Goal: Information Seeking & Learning: Learn about a topic

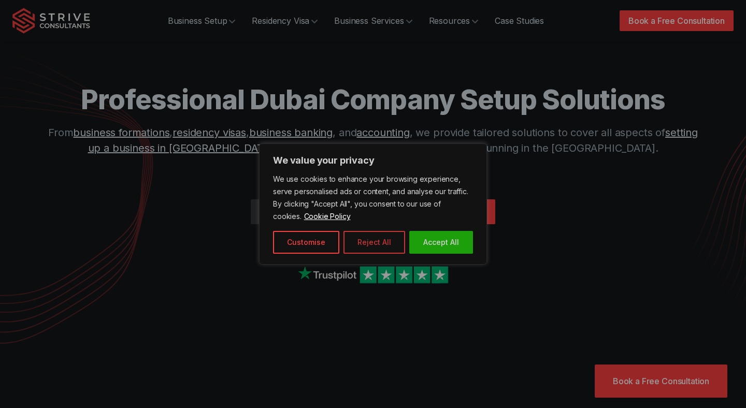
click at [390, 240] on button "Reject All" at bounding box center [375, 242] width 62 height 23
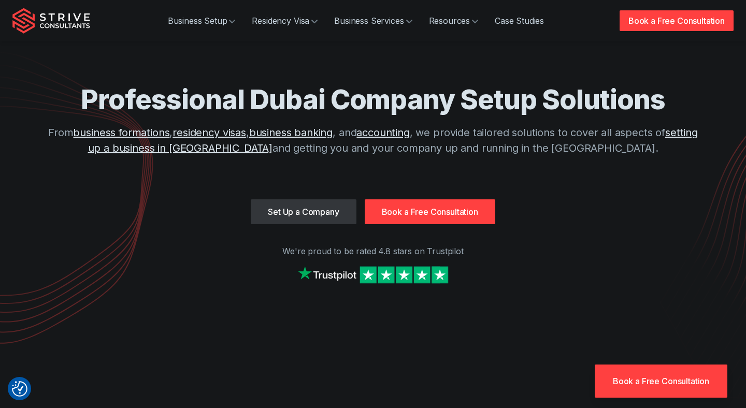
click at [417, 204] on link "Book a Free Consultation" at bounding box center [430, 211] width 131 height 25
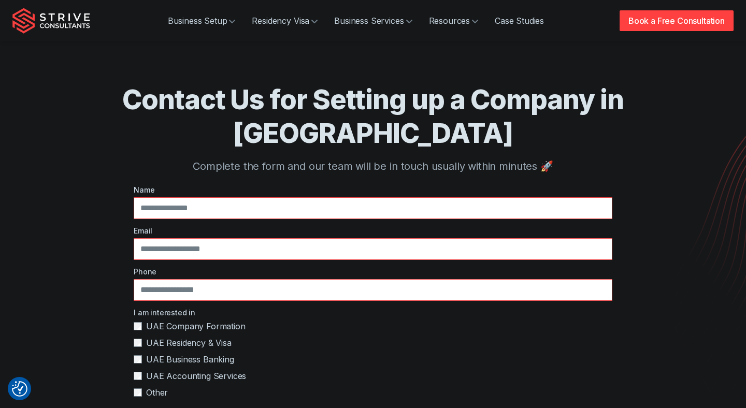
click at [125, 68] on div "Contact Us for Setting up a Company in [GEOGRAPHIC_DATA] Complete the form and …" at bounding box center [373, 352] width 638 height 704
click at [640, 24] on link "Book a Free Consultation" at bounding box center [677, 20] width 114 height 21
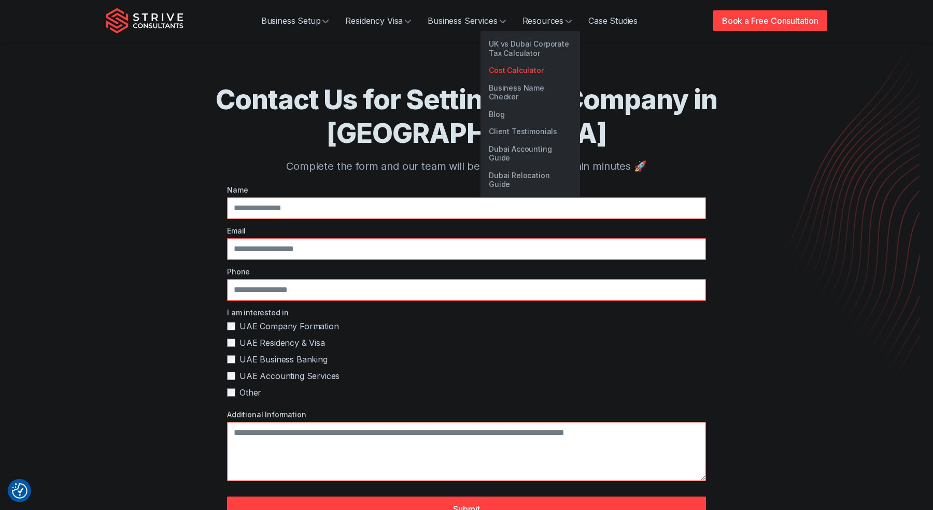
click at [533, 69] on link "Cost Calculator" at bounding box center [529, 71] width 99 height 18
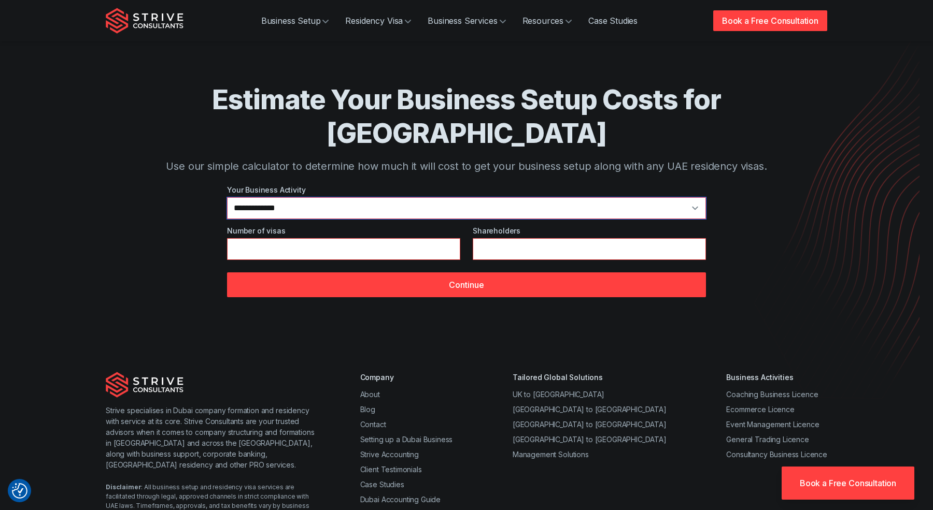
click at [295, 197] on select "**********" at bounding box center [466, 208] width 479 height 22
select select "*"
click at [227, 197] on select "**********" at bounding box center [466, 208] width 479 height 22
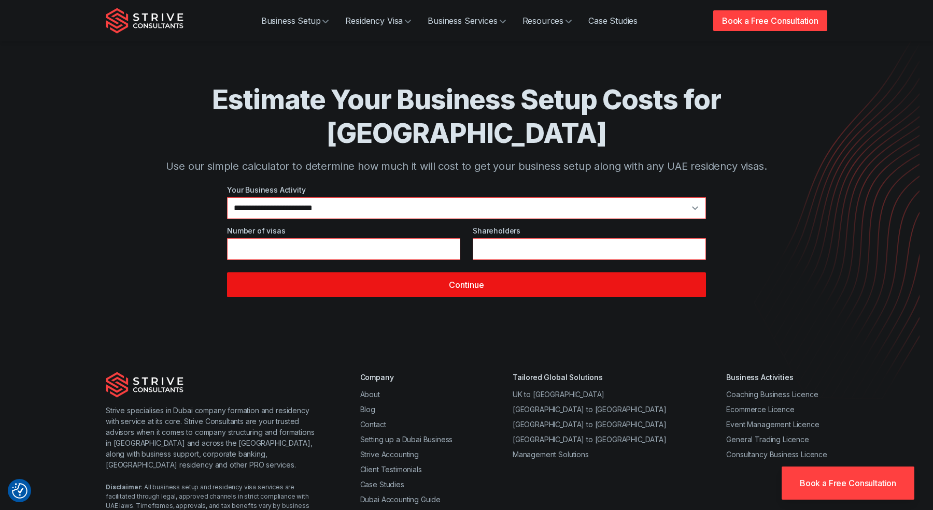
click at [391, 273] on button "Continue" at bounding box center [466, 285] width 479 height 25
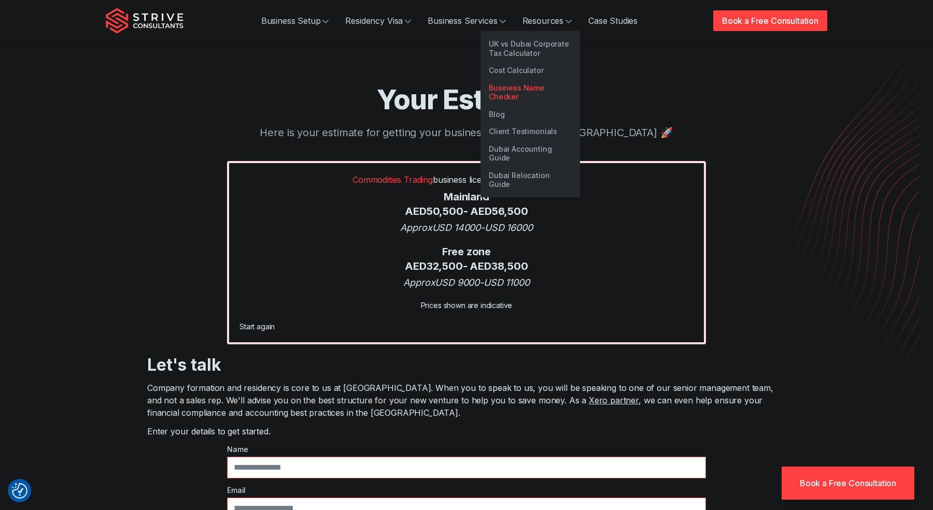
click at [538, 91] on link "Business Name Checker" at bounding box center [529, 92] width 99 height 26
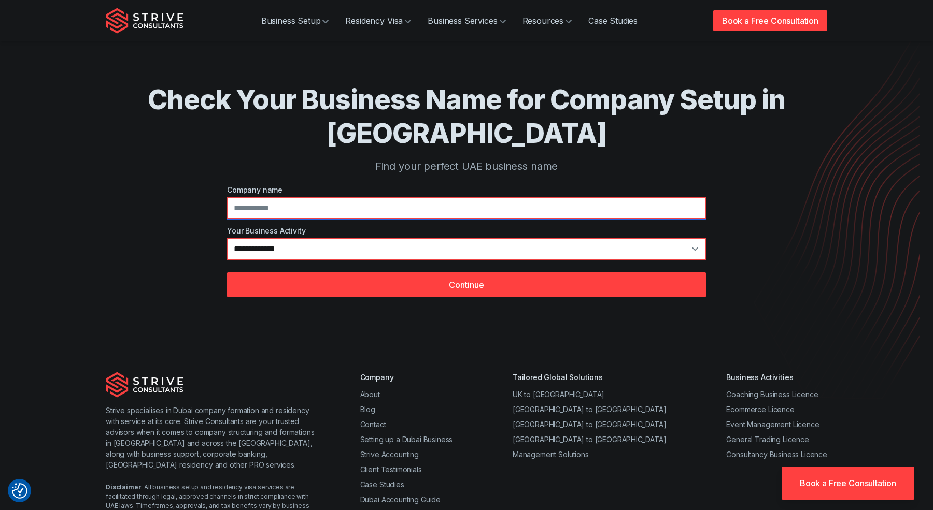
click at [344, 213] on input at bounding box center [466, 208] width 479 height 22
type input "******"
click at [347, 253] on select "**********" at bounding box center [466, 249] width 479 height 22
select select "*"
click at [227, 238] on select "**********" at bounding box center [466, 249] width 479 height 22
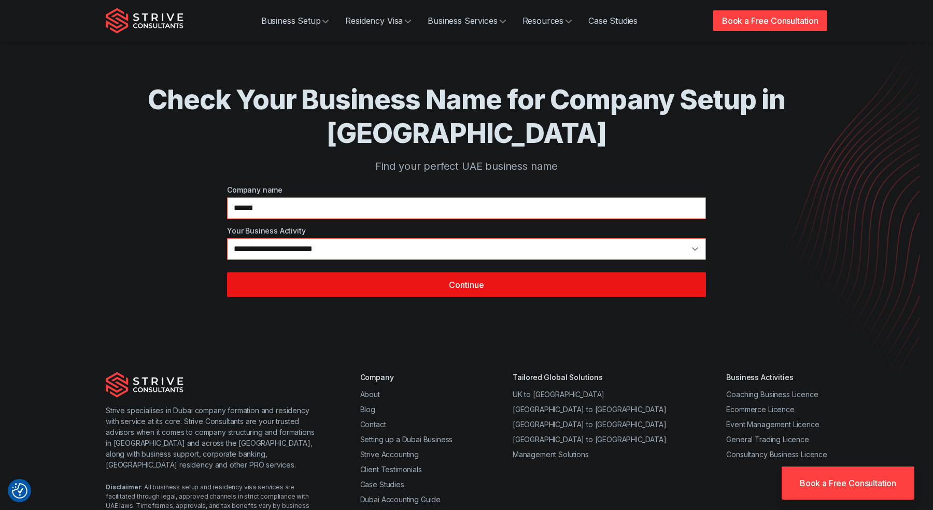
click at [418, 280] on button "Continue" at bounding box center [466, 285] width 479 height 25
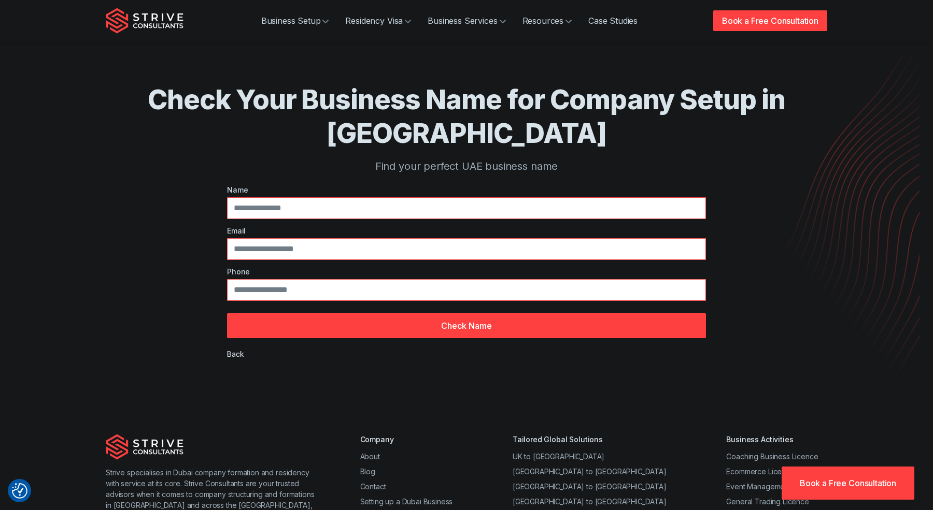
click at [746, 211] on div "Check Your Business Name for Company Setup in Dubai Find your perfect UAE busin…" at bounding box center [466, 200] width 638 height 401
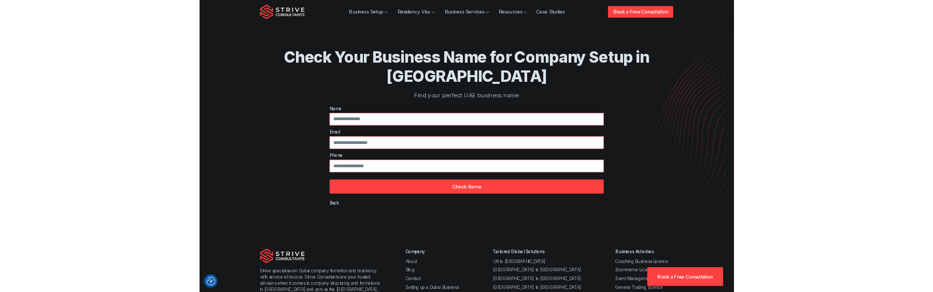
scroll to position [24, 0]
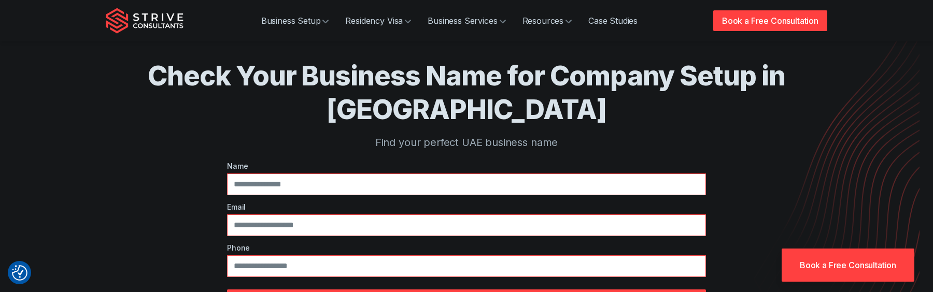
click at [108, 22] on img "Strive Consultants" at bounding box center [145, 21] width 78 height 26
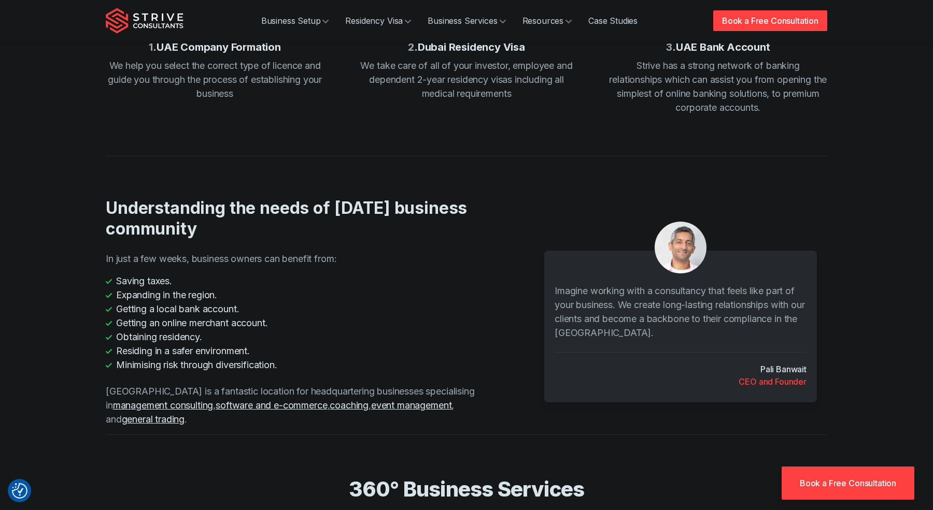
scroll to position [1433, 0]
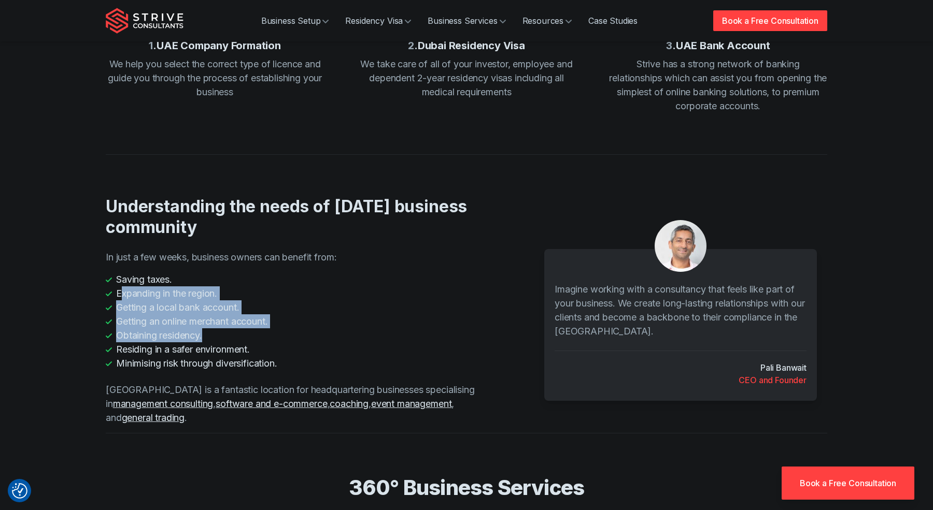
drag, startPoint x: 121, startPoint y: 245, endPoint x: 353, endPoint y: 303, distance: 239.3
click at [354, 303] on ul "Saving taxes. Expanding in the region. Getting a local bank account. Getting an…" at bounding box center [297, 322] width 382 height 98
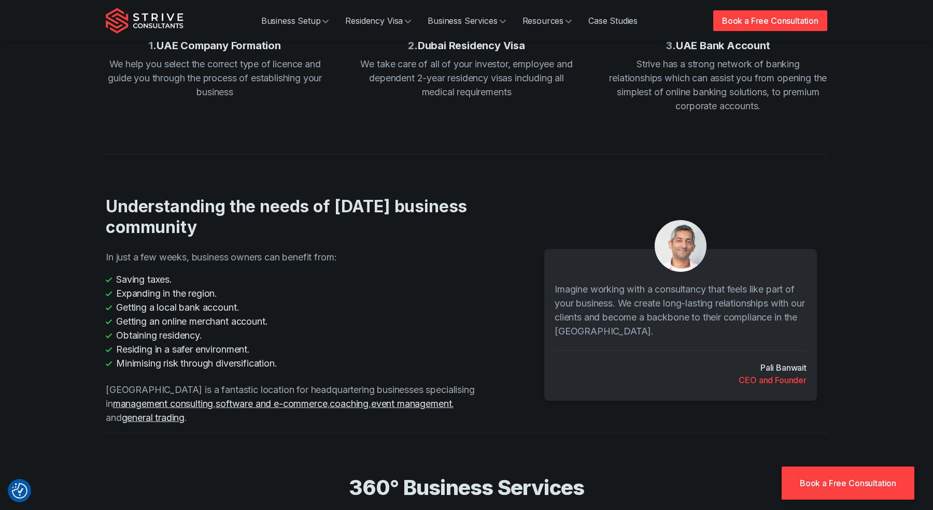
drag, startPoint x: 191, startPoint y: 236, endPoint x: 109, endPoint y: 236, distance: 81.9
click at [109, 273] on li "Saving taxes." at bounding box center [297, 280] width 382 height 14
drag, startPoint x: 178, startPoint y: 238, endPoint x: 81, endPoint y: 238, distance: 96.9
click at [81, 238] on section "Understanding the needs of today's business community In just a few weeks, busi…" at bounding box center [466, 293] width 933 height 279
drag, startPoint x: 238, startPoint y: 250, endPoint x: 223, endPoint y: 248, distance: 14.7
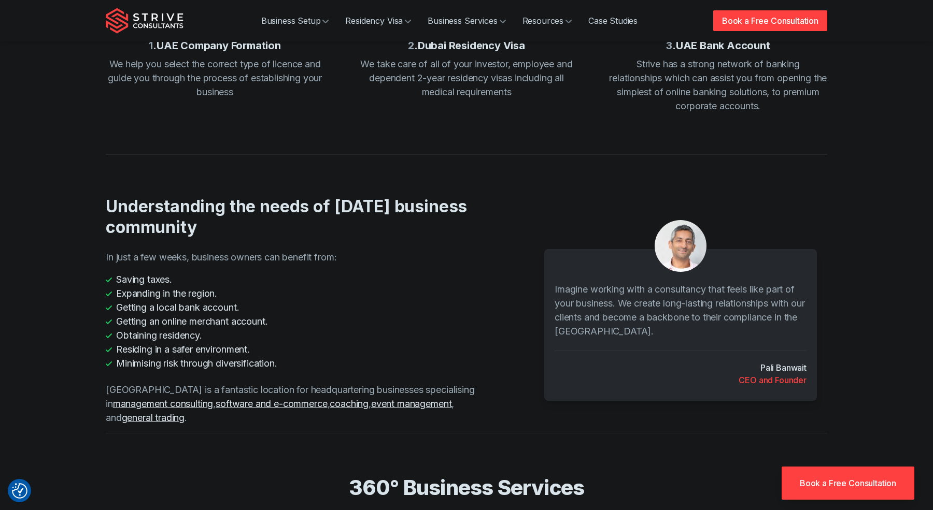
click at [223, 287] on li "Expanding in the region." at bounding box center [297, 294] width 382 height 14
drag, startPoint x: 220, startPoint y: 250, endPoint x: 99, endPoint y: 250, distance: 120.7
click at [99, 250] on div "Understanding the needs of today's business community In just a few weeks, busi…" at bounding box center [466, 293] width 746 height 279
drag, startPoint x: 248, startPoint y: 264, endPoint x: 71, endPoint y: 265, distance: 177.2
click at [71, 265] on section "Understanding the needs of today's business community In just a few weeks, busi…" at bounding box center [466, 293] width 933 height 279
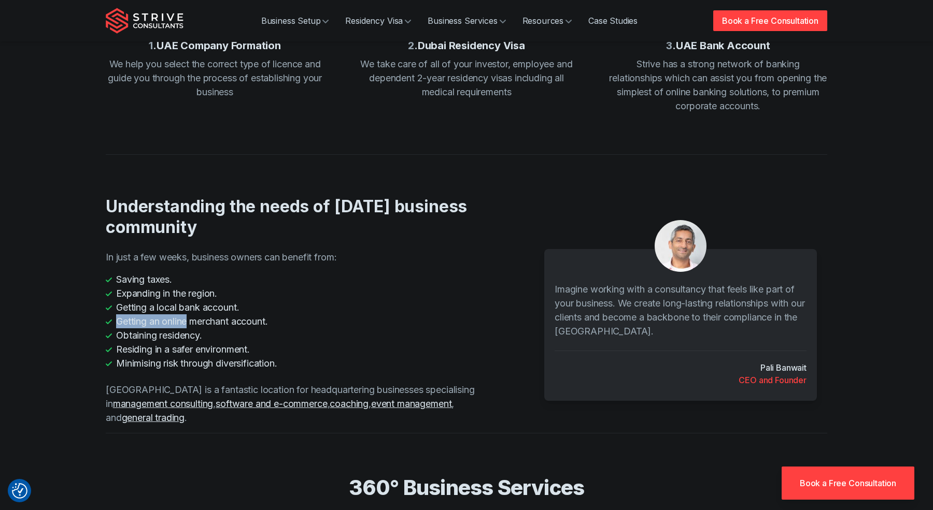
drag, startPoint x: 305, startPoint y: 277, endPoint x: 189, endPoint y: 277, distance: 115.5
click at [189, 314] on li "Getting an online merchant account." at bounding box center [297, 321] width 382 height 14
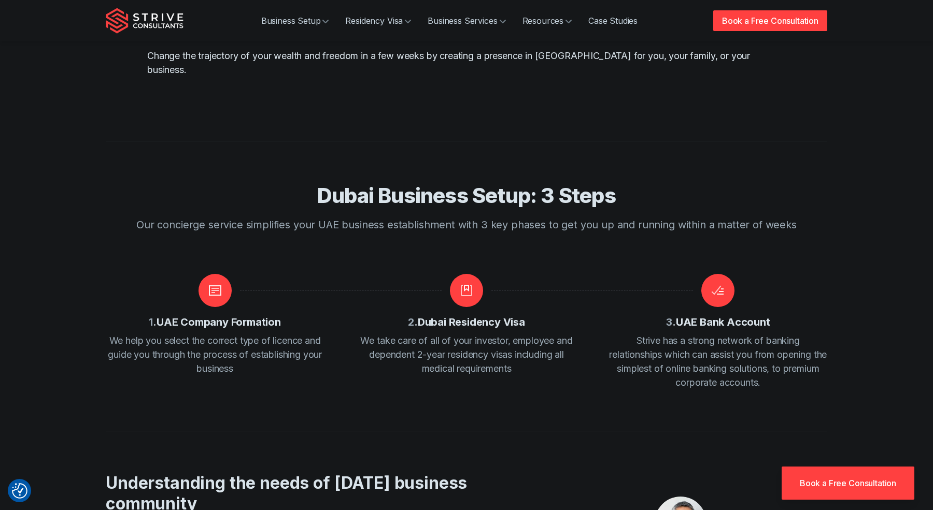
scroll to position [967, 0]
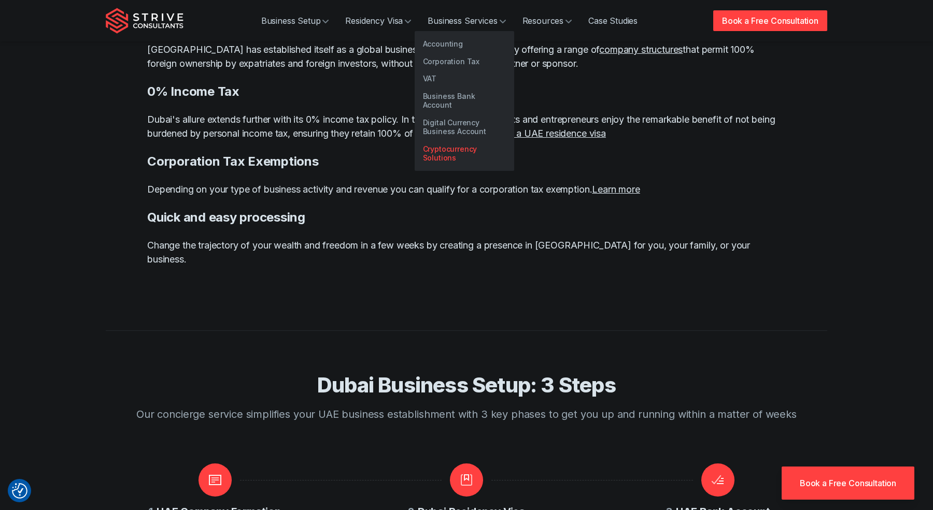
click at [457, 153] on link "Cryptocurrency Solutions" at bounding box center [463, 153] width 99 height 26
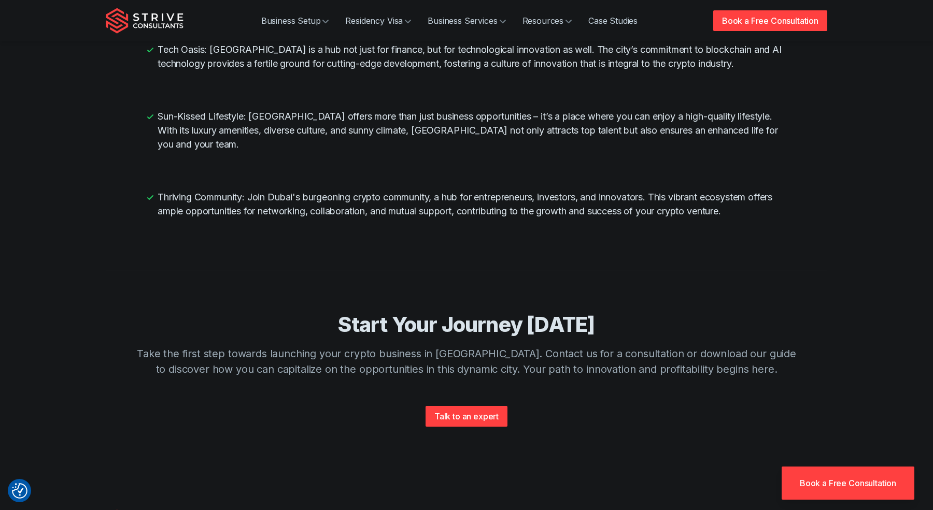
scroll to position [595, 0]
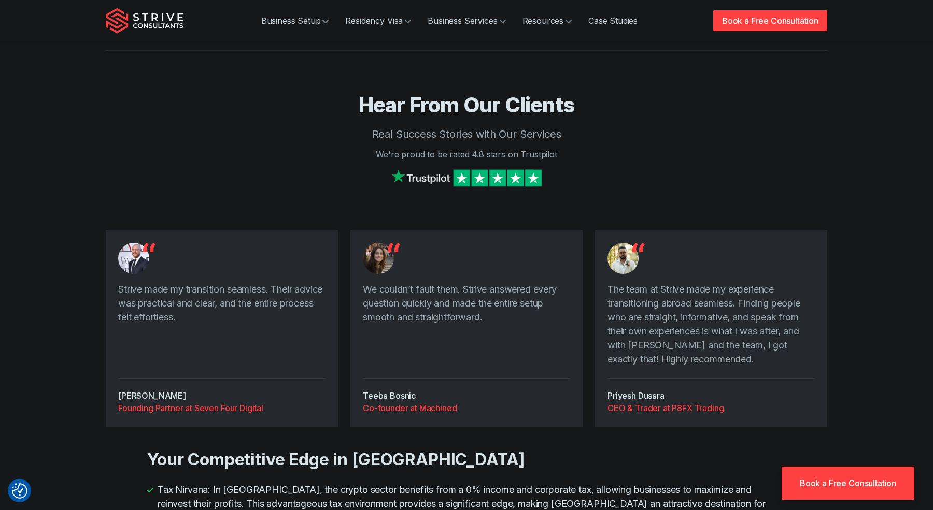
click at [189, 115] on h3 "Hear From Our Clients" at bounding box center [466, 105] width 721 height 26
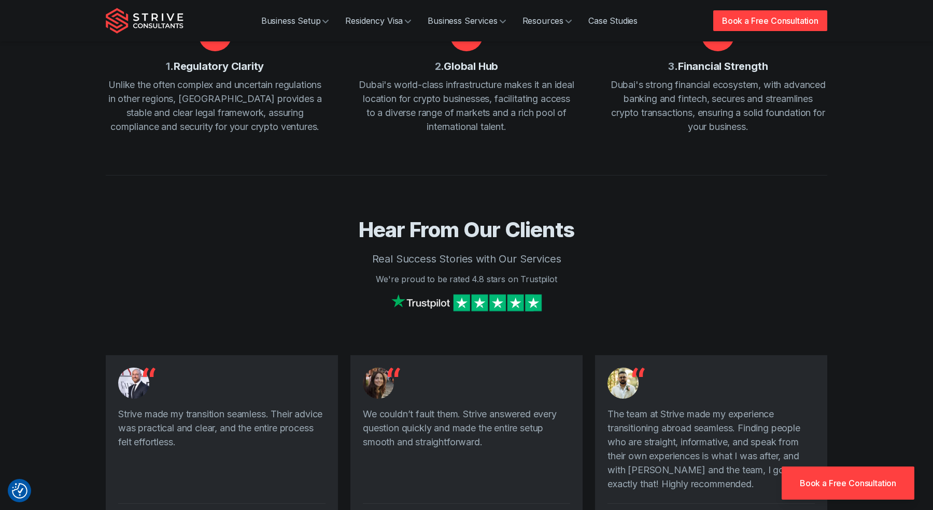
scroll to position [0, 0]
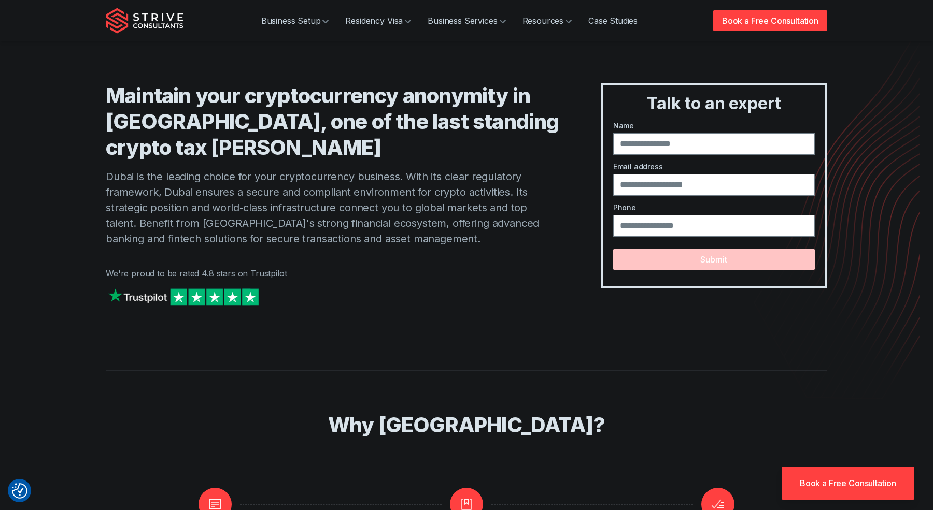
click at [163, 23] on img "Strive Consultants" at bounding box center [145, 21] width 78 height 26
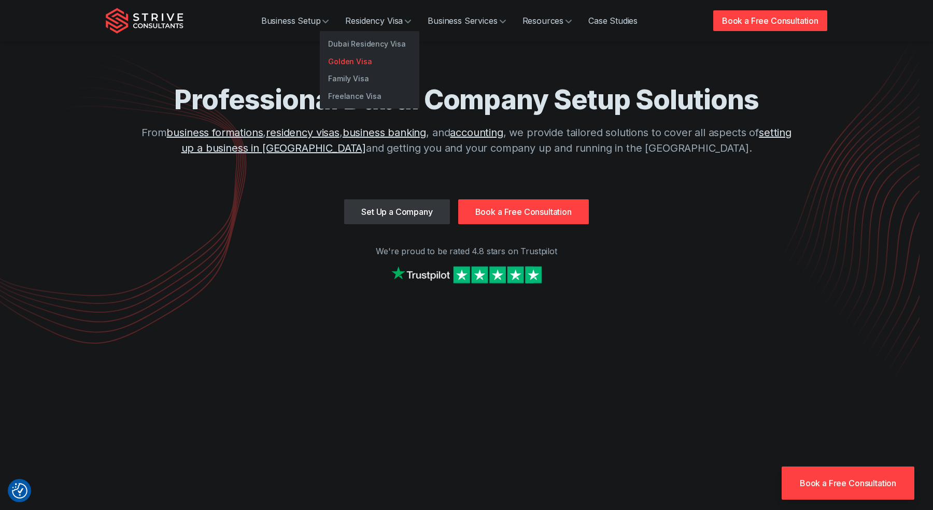
click at [363, 59] on link "Golden Visa" at bounding box center [369, 62] width 99 height 18
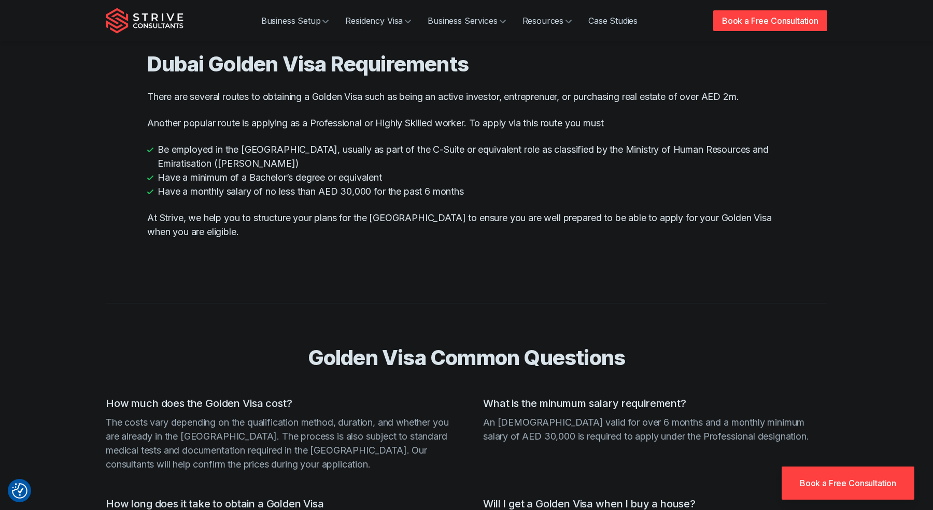
scroll to position [927, 0]
